Goal: Find specific page/section: Find specific page/section

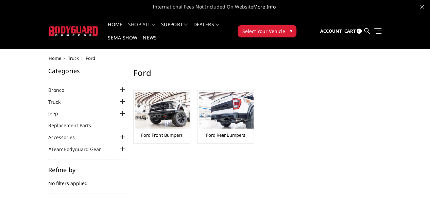
click at [141, 132] on link "Ford Front Bumpers" at bounding box center [161, 135] width 41 height 6
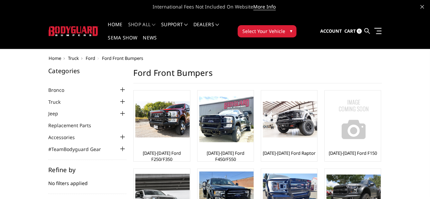
click at [328, 150] on link "[DATE]-[DATE] Ford F150" at bounding box center [352, 153] width 48 height 6
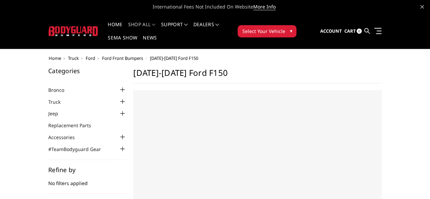
select select "US"
